Goal: Information Seeking & Learning: Learn about a topic

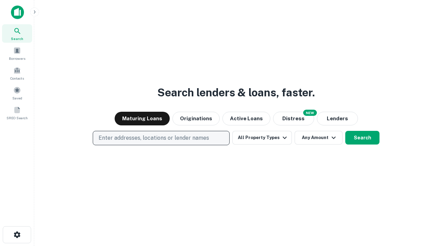
click at [161, 138] on p "Enter addresses, locations or lender names" at bounding box center [154, 138] width 111 height 8
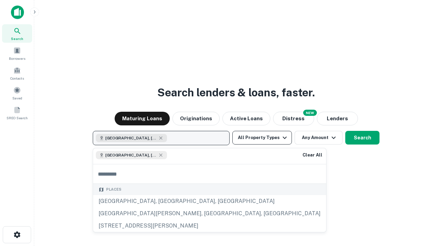
click at [262, 138] on button "All Property Types" at bounding box center [262, 138] width 60 height 14
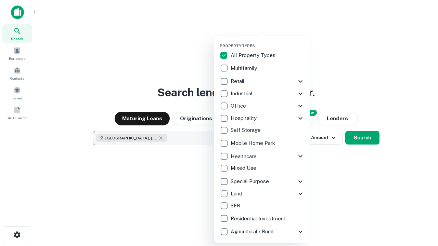
click at [268, 41] on button "button" at bounding box center [268, 41] width 96 height 0
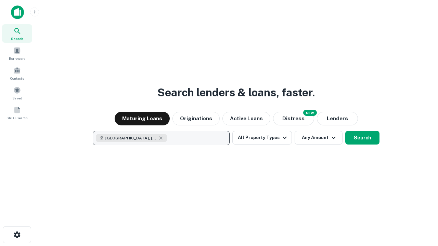
scroll to position [11, 0]
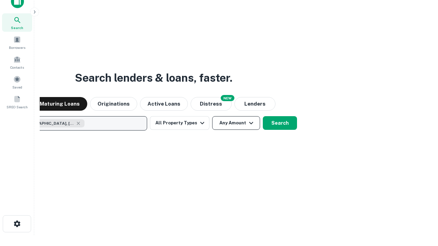
click at [212, 116] on button "Any Amount" at bounding box center [236, 123] width 48 height 14
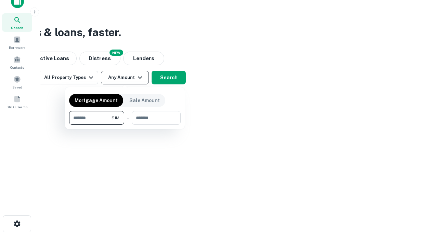
type input "*******"
click at [125, 125] on button "button" at bounding box center [125, 125] width 112 height 0
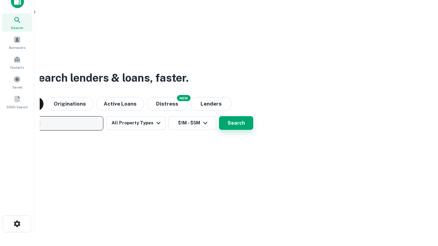
click at [219, 116] on button "Search" at bounding box center [236, 123] width 34 height 14
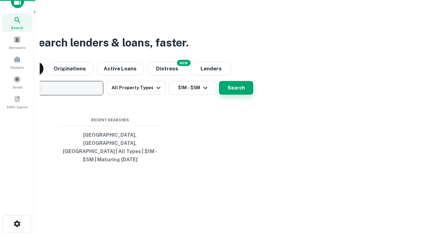
scroll to position [22, 194]
